Goal: Find specific page/section: Find specific page/section

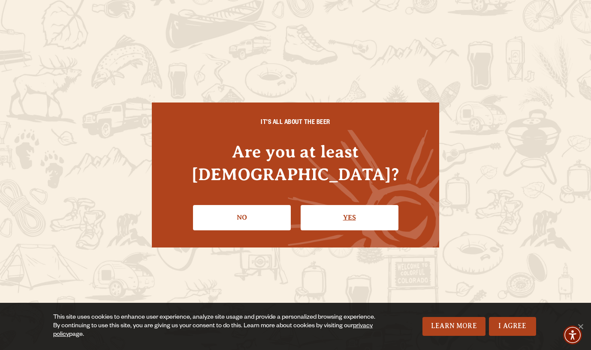
click at [351, 205] on link "Yes" at bounding box center [349, 217] width 98 height 25
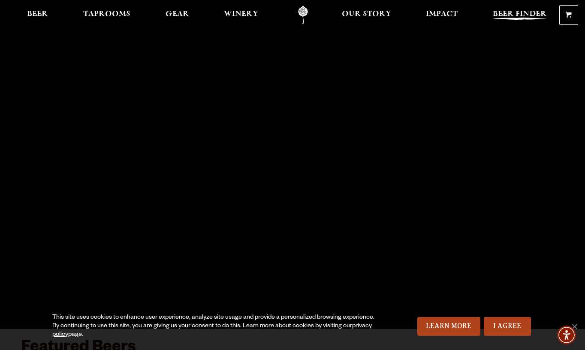
click at [536, 13] on span "Beer Finder" at bounding box center [519, 14] width 54 height 7
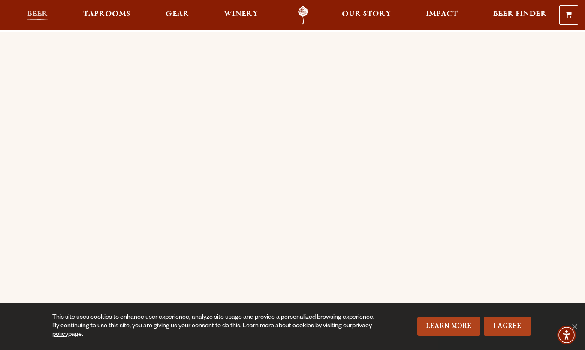
click at [48, 13] on span "Beer" at bounding box center [37, 14] width 21 height 7
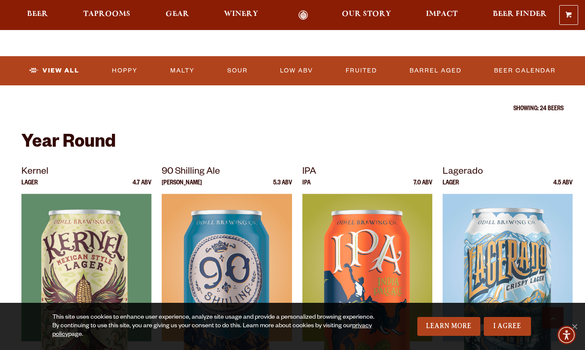
scroll to position [276, 0]
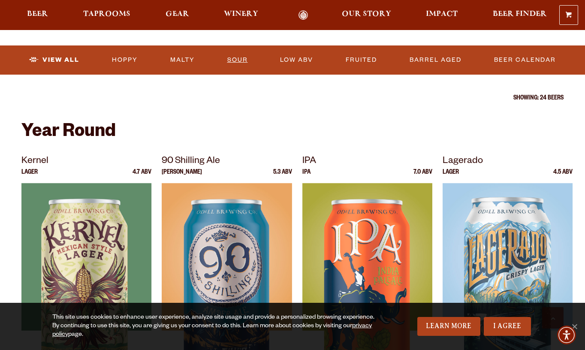
click at [237, 60] on link "Sour" at bounding box center [237, 60] width 27 height 20
